Goal: Information Seeking & Learning: Learn about a topic

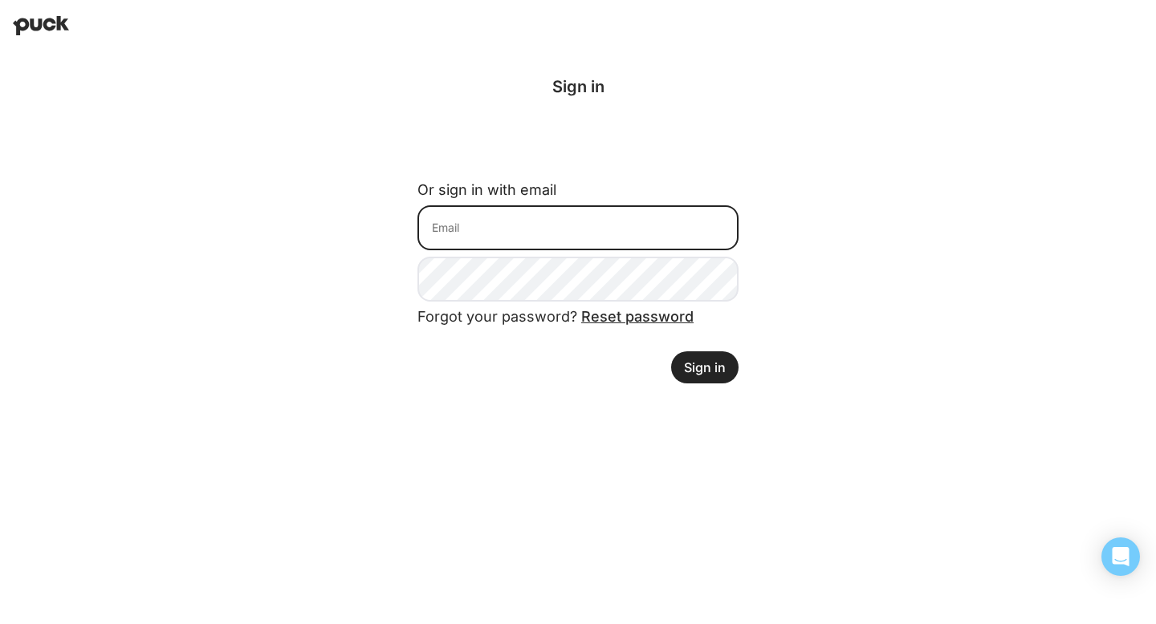
type input "[EMAIL_ADDRESS][DOMAIN_NAME]"
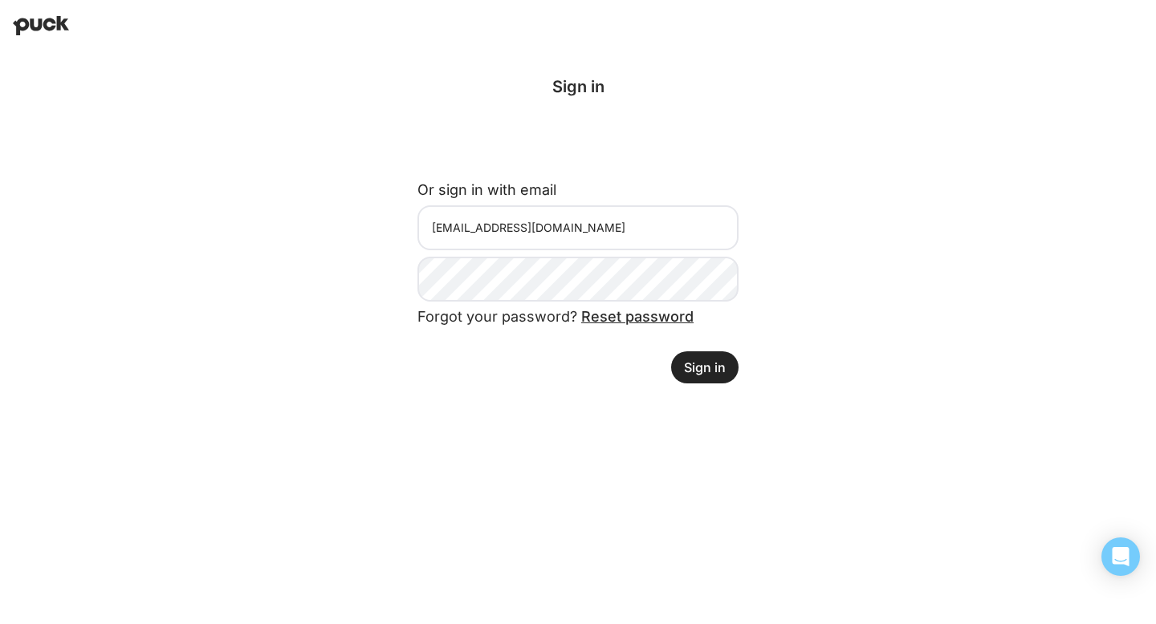
click at [701, 368] on button "Sign in" at bounding box center [704, 368] width 67 height 32
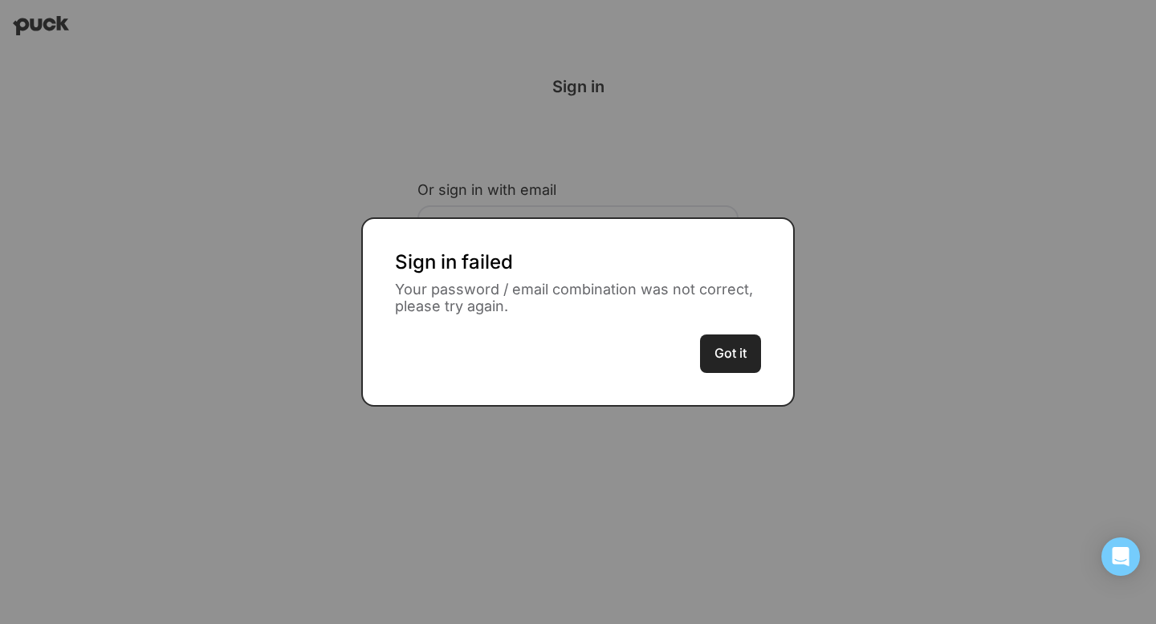
click at [717, 345] on button "Got it" at bounding box center [730, 354] width 61 height 39
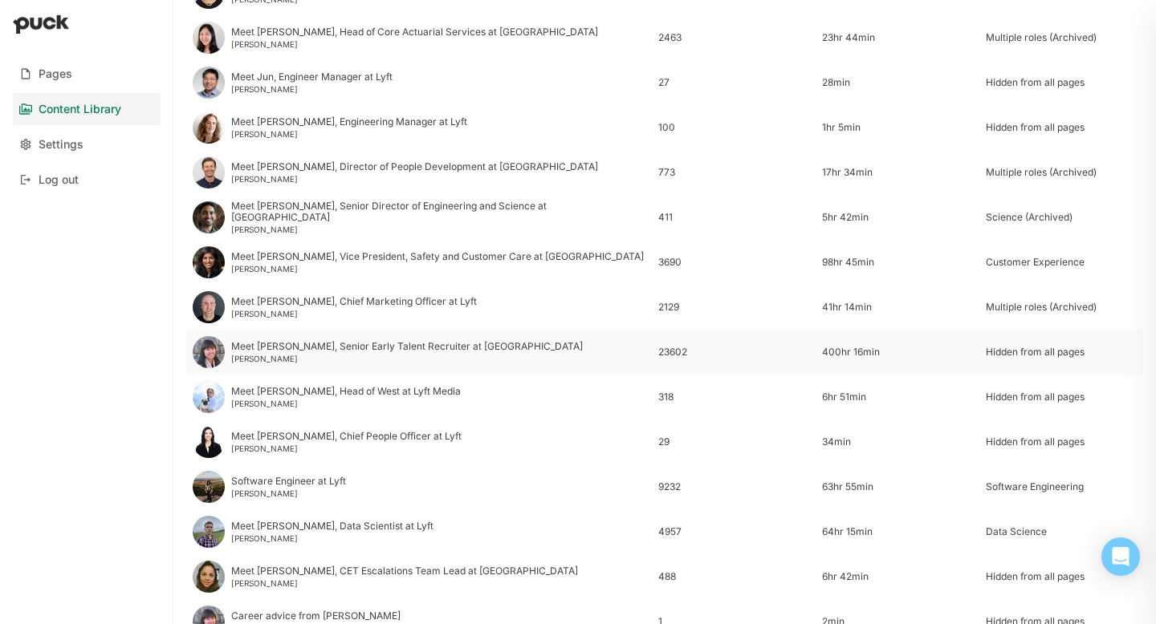
scroll to position [655, 0]
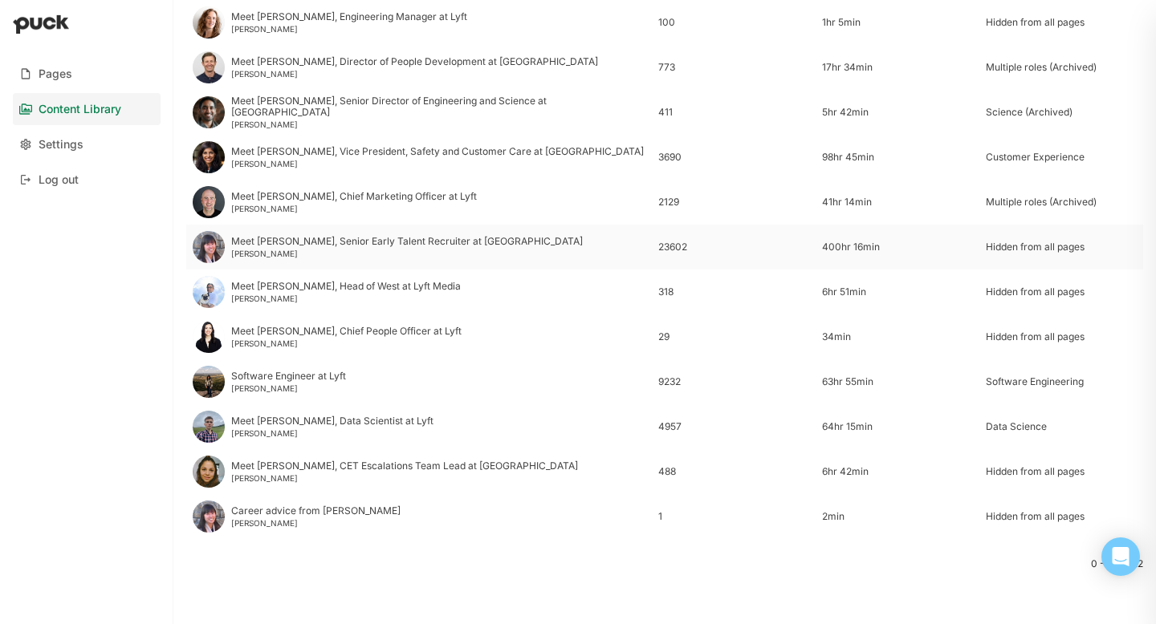
click at [287, 250] on div "[PERSON_NAME]" at bounding box center [407, 254] width 352 height 10
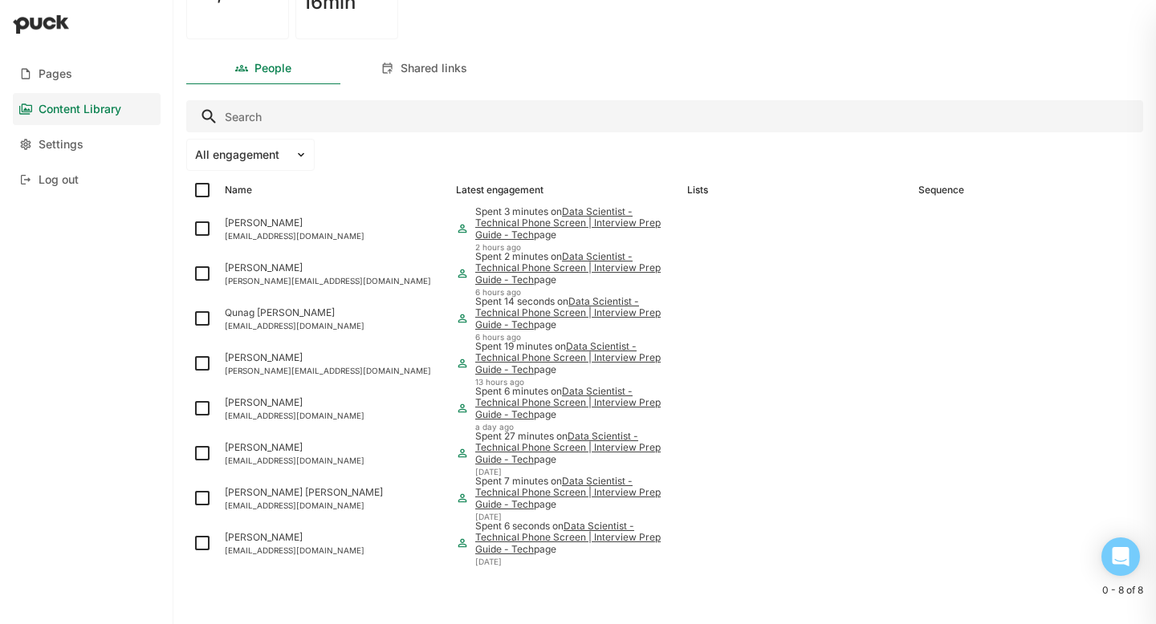
scroll to position [256, 0]
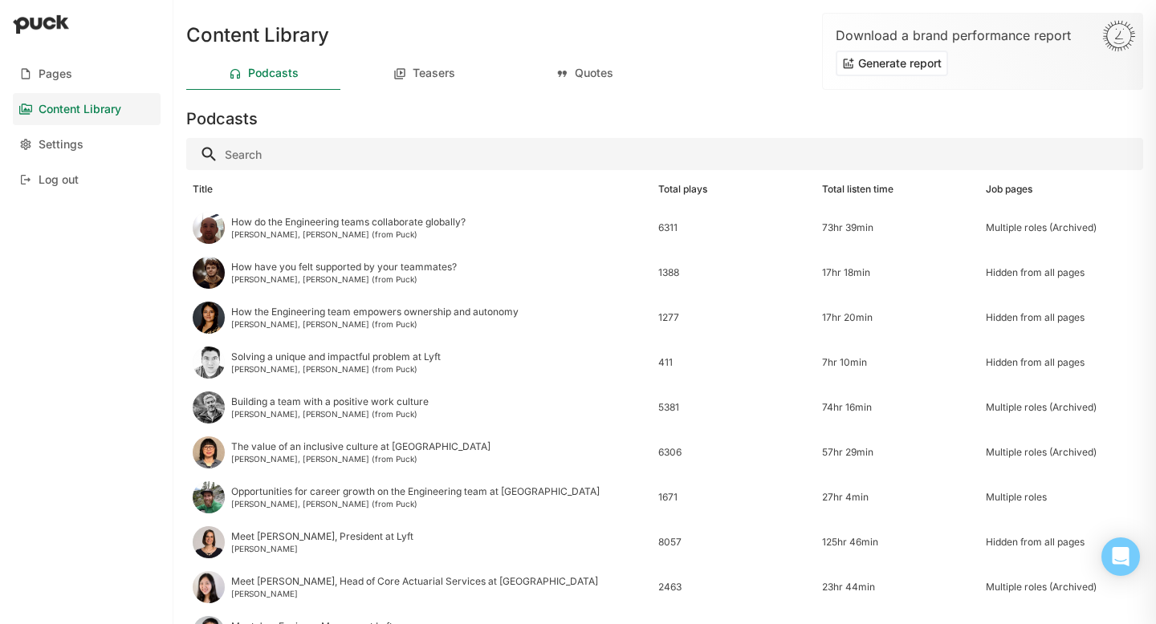
scroll to position [444, 0]
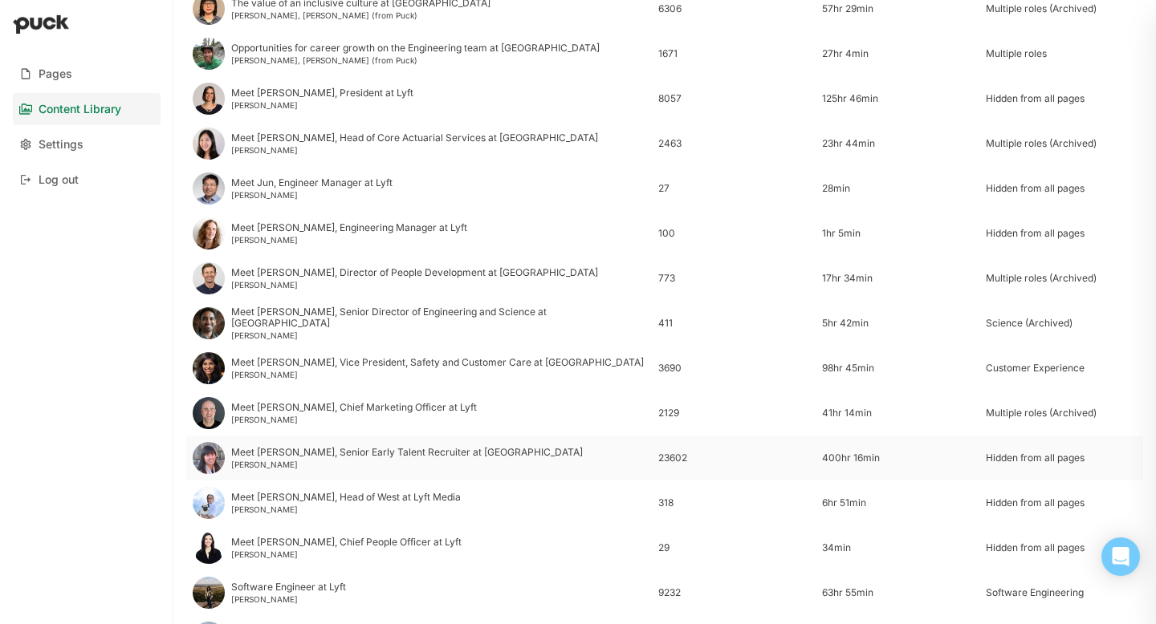
click at [303, 449] on div "Meet [PERSON_NAME], Senior Early Talent Recruiter at [GEOGRAPHIC_DATA]" at bounding box center [407, 452] width 352 height 11
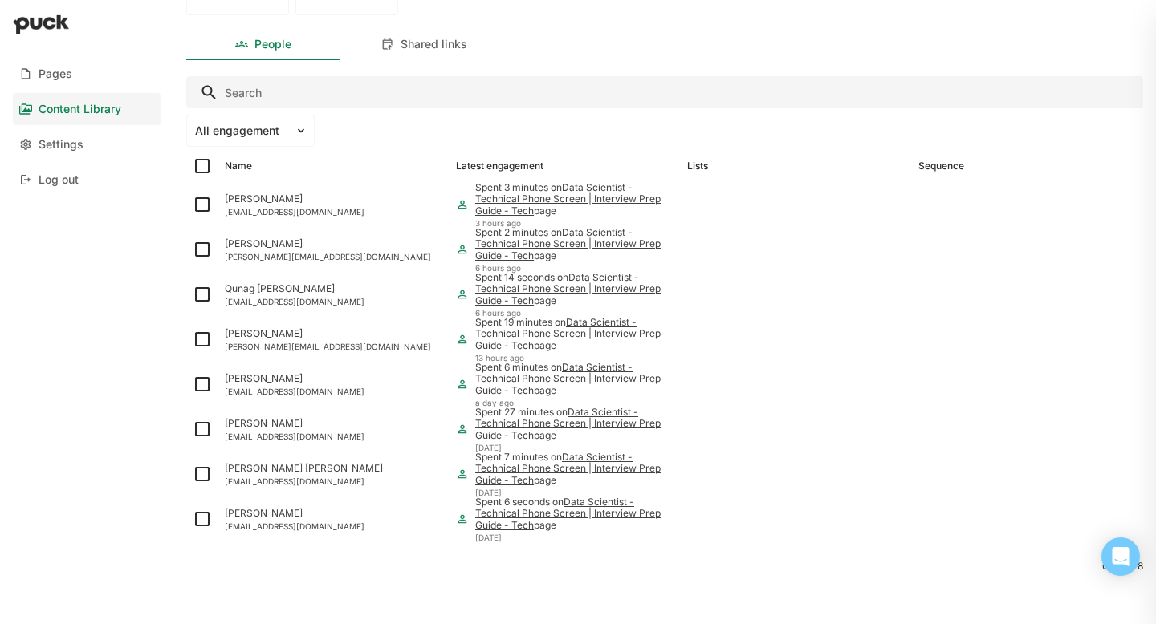
scroll to position [256, 0]
